Goal: Task Accomplishment & Management: Complete application form

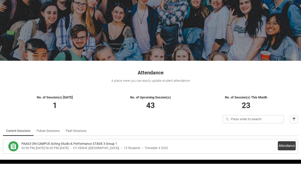
scroll to position [13, 0]
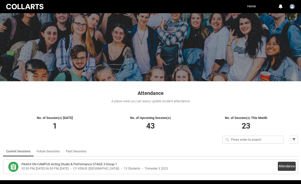
click at [283, 166] on button "Attendance" at bounding box center [287, 165] width 18 height 9
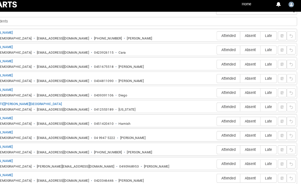
scroll to position [191, 0]
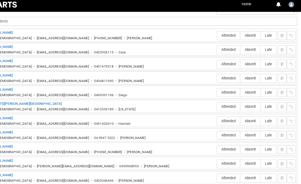
click at [246, 47] on span "Absent" at bounding box center [255, 47] width 18 height 4
click at [246, 47] on input "Absent" at bounding box center [246, 47] width 0 height 0
type lightning-radio-group "Absent"
radio input "true"
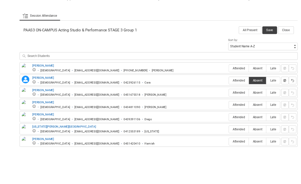
scroll to position [241, 0]
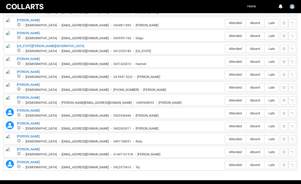
click at [254, 142] on label "Absent" at bounding box center [255, 139] width 18 height 8
click at [246, 139] on input "Absent" at bounding box center [246, 139] width 0 height 0
type lightning-radio-group "Absent"
radio input "true"
click at [257, 61] on span "Absent" at bounding box center [255, 62] width 18 height 4
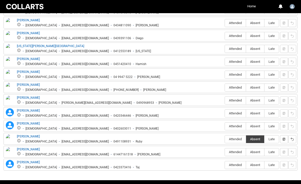
click at [246, 61] on input "Absent" at bounding box center [246, 61] width 0 height 0
type lightning-radio-group "Absent"
radio input "true"
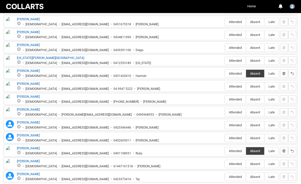
scroll to position [230, 0]
click at [235, 176] on span "Attended" at bounding box center [235, 176] width 21 height 4
click at [225, 176] on input "Attended" at bounding box center [225, 176] width 0 height 0
type lightning-radio-group "Attended"
radio input "true"
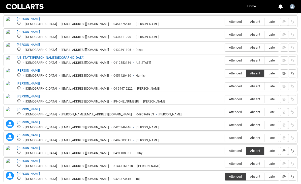
click at [234, 163] on span "Attended" at bounding box center [235, 163] width 21 height 4
click at [225, 163] on input "Attended" at bounding box center [225, 163] width 0 height 0
type lightning-radio-group "Attended"
radio input "true"
click at [235, 139] on span "Attended" at bounding box center [235, 138] width 21 height 4
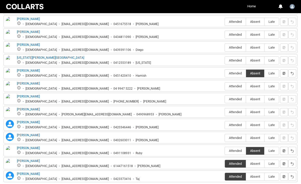
click at [225, 138] on input "Attended" at bounding box center [225, 137] width 0 height 0
type lightning-radio-group "Attended"
radio input "true"
click at [233, 122] on label "Attended" at bounding box center [235, 125] width 21 height 8
click at [225, 124] on input "Attended" at bounding box center [225, 124] width 0 height 0
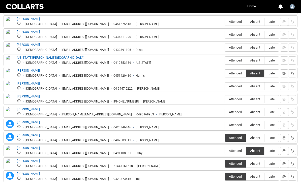
type lightning-radio-group "Attended"
radio input "true"
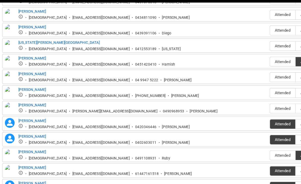
click at [233, 98] on span "Attended" at bounding box center [235, 100] width 21 height 4
click at [225, 100] on input "Attended" at bounding box center [225, 100] width 0 height 0
type lightning-radio-group "Attended"
radio input "true"
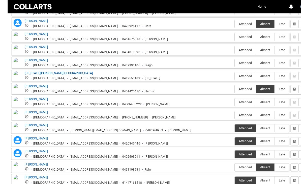
scroll to position [217, 0]
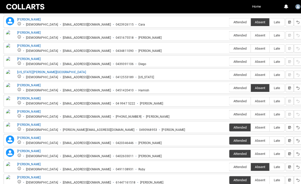
click at [235, 98] on span "Attended" at bounding box center [235, 99] width 21 height 4
click at [225, 99] on input "Attended" at bounding box center [225, 99] width 0 height 0
type lightning-radio-group "Attended"
radio input "true"
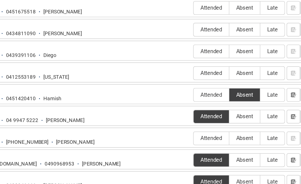
click at [225, 54] on span "Attended" at bounding box center [235, 56] width 21 height 4
click at [225, 56] on input "Attended" at bounding box center [225, 56] width 0 height 0
type lightning-radio-group "Attended"
radio input "true"
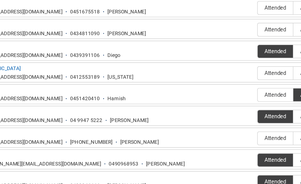
click at [225, 67] on span "Attended" at bounding box center [235, 69] width 21 height 4
click at [225, 69] on input "Attended" at bounding box center [225, 69] width 0 height 0
type lightning-radio-group "Attended"
radio input "true"
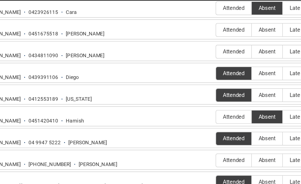
click at [225, 41] on span "Attended" at bounding box center [235, 43] width 21 height 4
click at [225, 43] on input "Attended" at bounding box center [225, 43] width 0 height 0
type lightning-radio-group "Attended"
radio input "true"
click at [225, 29] on span "Attended" at bounding box center [235, 31] width 21 height 4
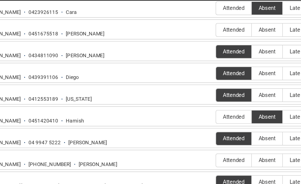
click at [225, 30] on input "Attended" at bounding box center [225, 30] width 0 height 0
type lightning-radio-group "Attended"
radio input "true"
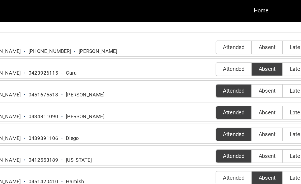
scroll to position [197, 0]
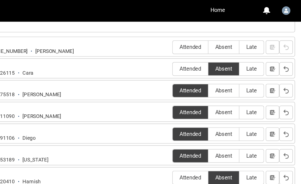
click at [225, 28] on span "Attended" at bounding box center [235, 28] width 21 height 4
click at [225, 28] on input "Attended" at bounding box center [225, 28] width 0 height 0
type lightning-radio-group "Attended"
radio input "true"
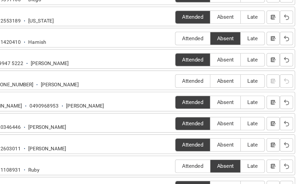
scroll to position [258, 0]
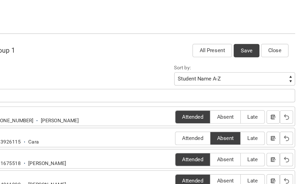
click at [261, 89] on button "Save" at bounding box center [269, 93] width 16 height 8
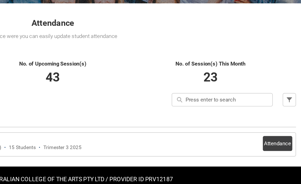
scroll to position [30, 0]
